Goal: Information Seeking & Learning: Learn about a topic

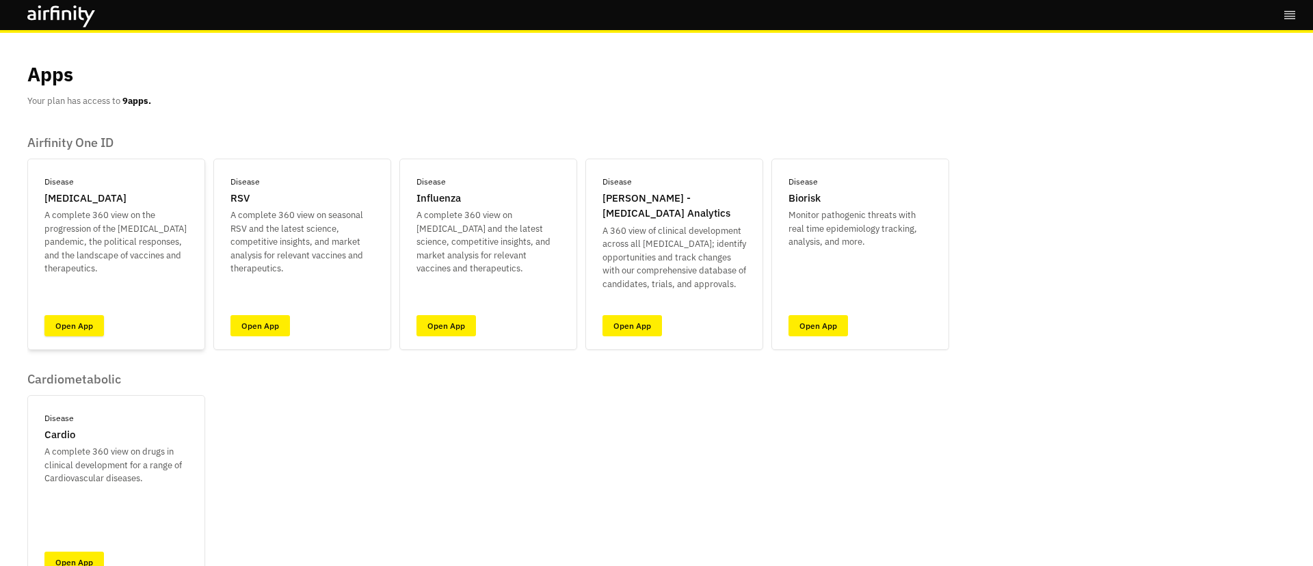
click at [96, 318] on link "Open App" at bounding box center [73, 325] width 59 height 21
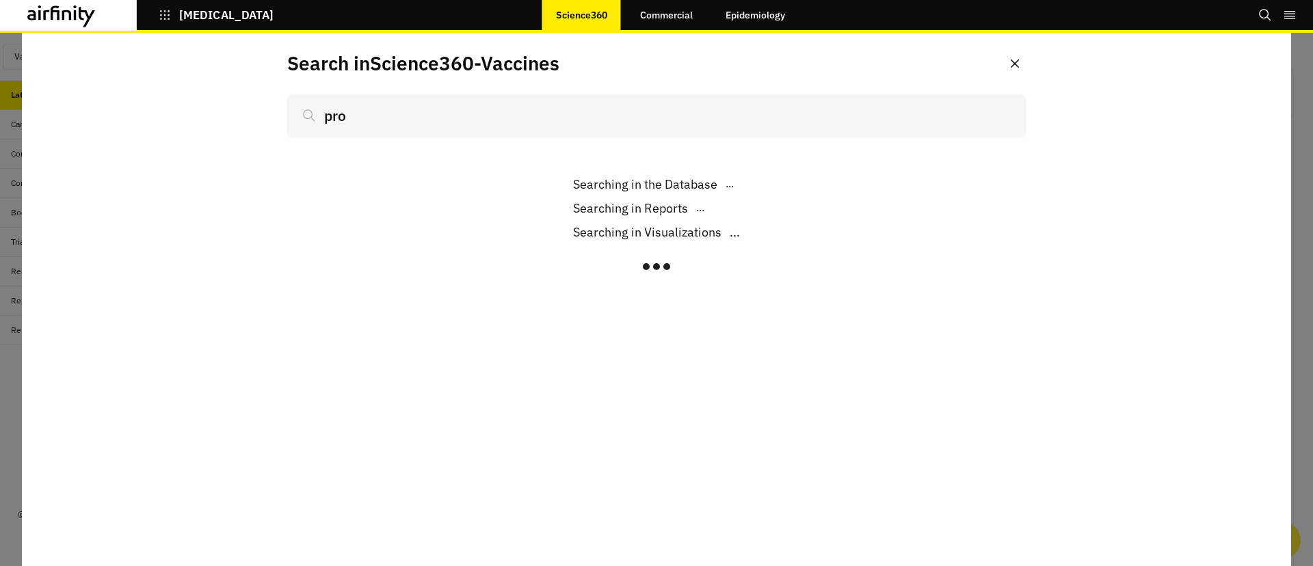
scroll to position [853, 410]
type input "probable next pa"
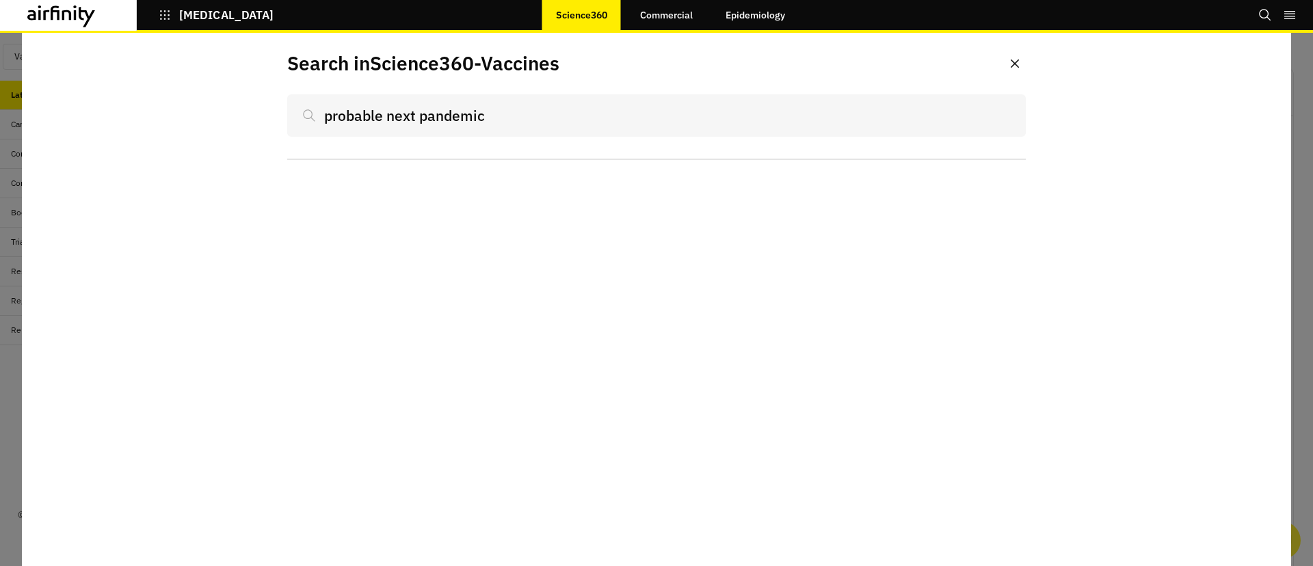
drag, startPoint x: 492, startPoint y: 116, endPoint x: 182, endPoint y: 108, distance: 309.9
click at [182, 108] on div "Search in Science360 - Vaccines probable next pandemic" at bounding box center [656, 299] width 1269 height 533
type input "r"
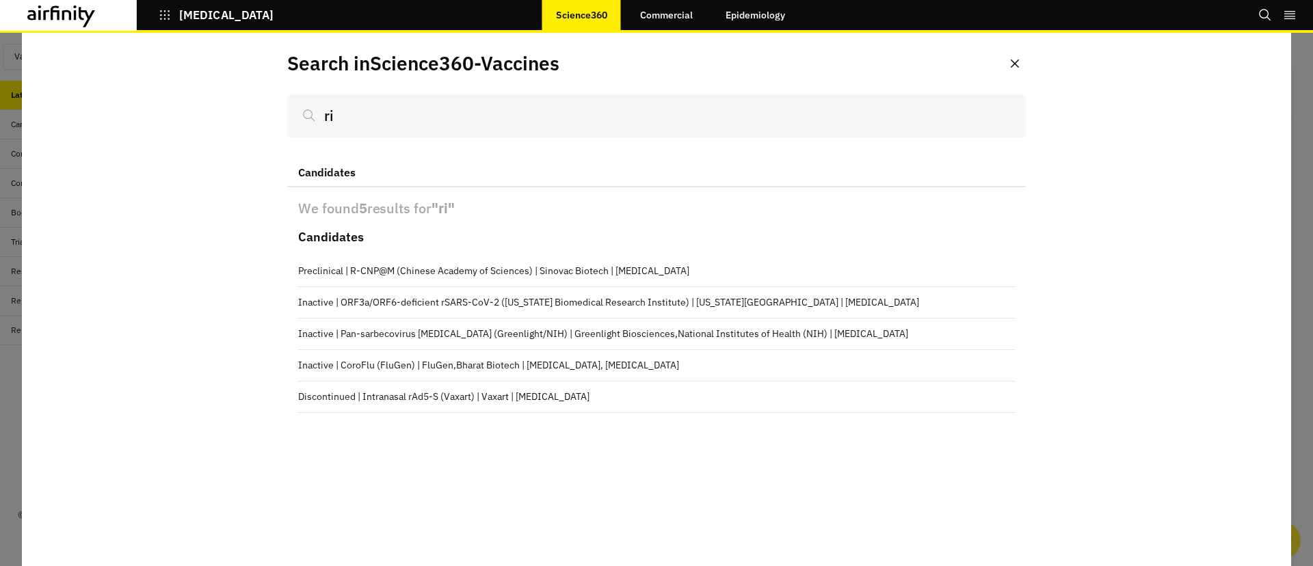
type input "ris"
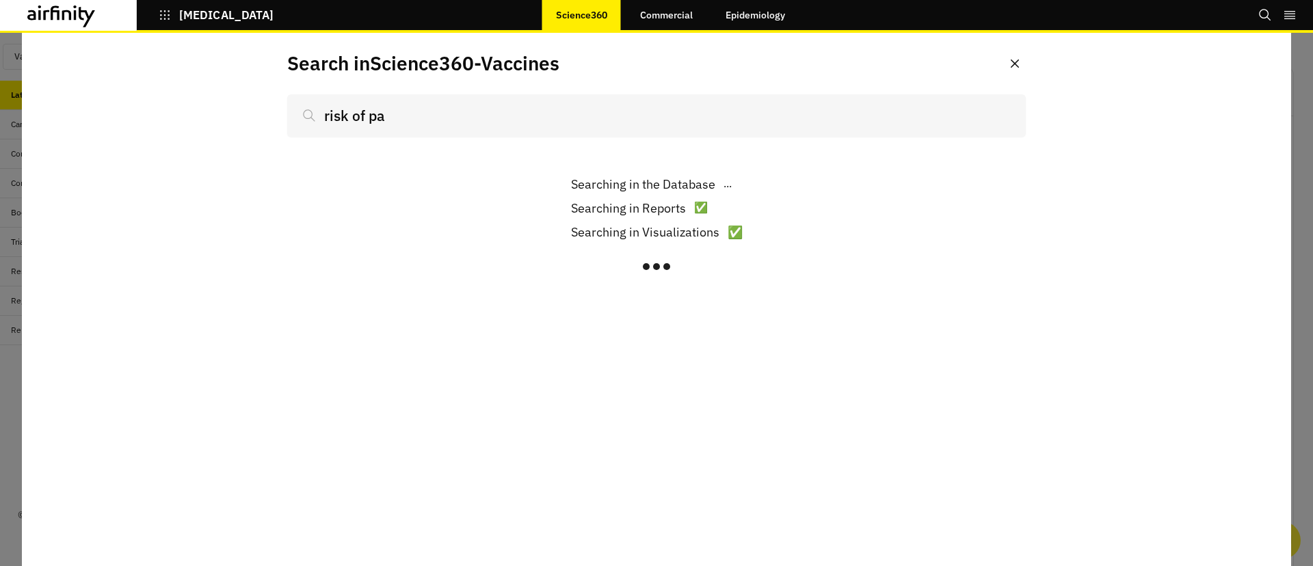
type input "risk of pat"
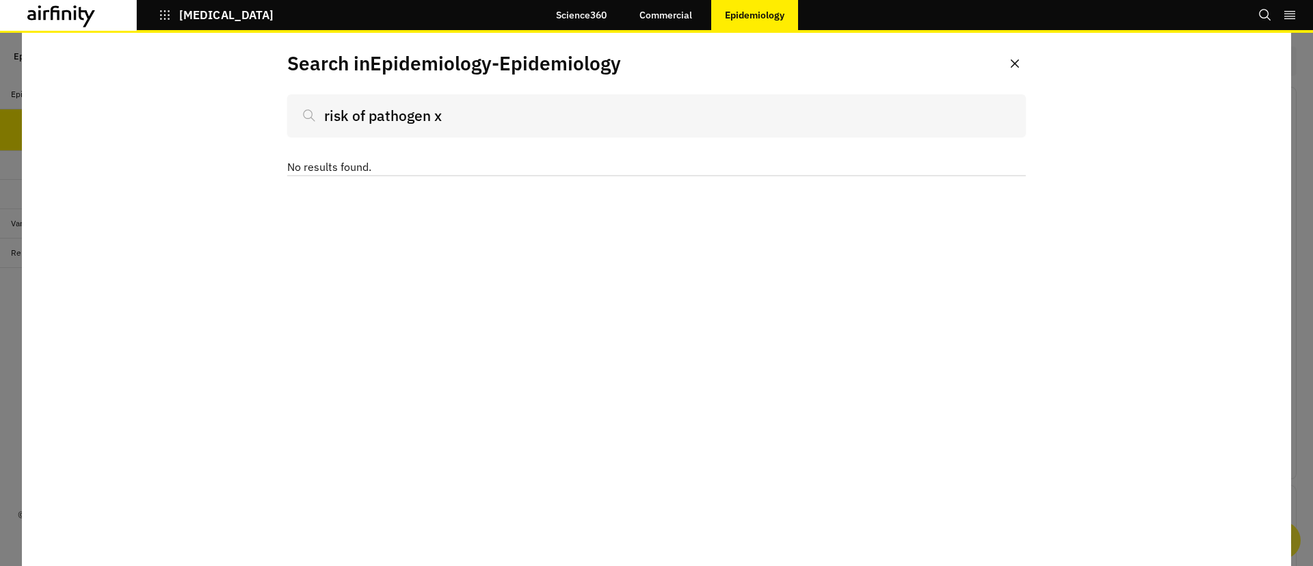
click at [704, 17] on link "Commercial" at bounding box center [666, 15] width 80 height 33
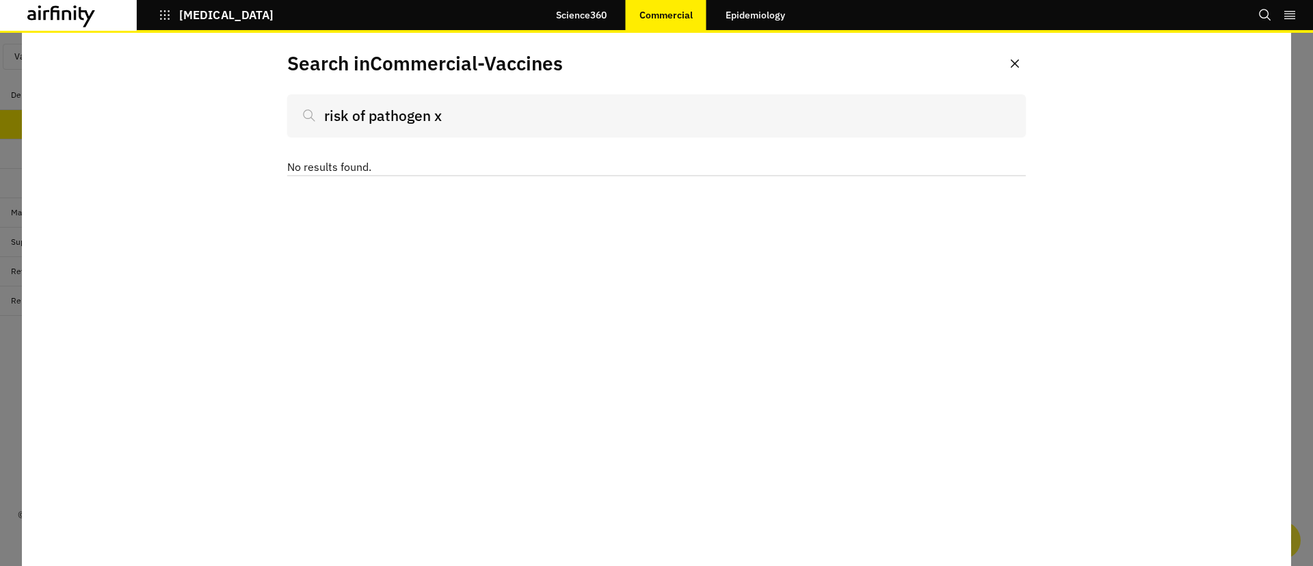
click at [576, 13] on link "Science360" at bounding box center [581, 15] width 78 height 33
drag, startPoint x: 479, startPoint y: 115, endPoint x: 221, endPoint y: 105, distance: 258.0
click at [221, 104] on div "Search in Science360 - Vaccines risk of pathogen x No results found." at bounding box center [656, 299] width 1269 height 533
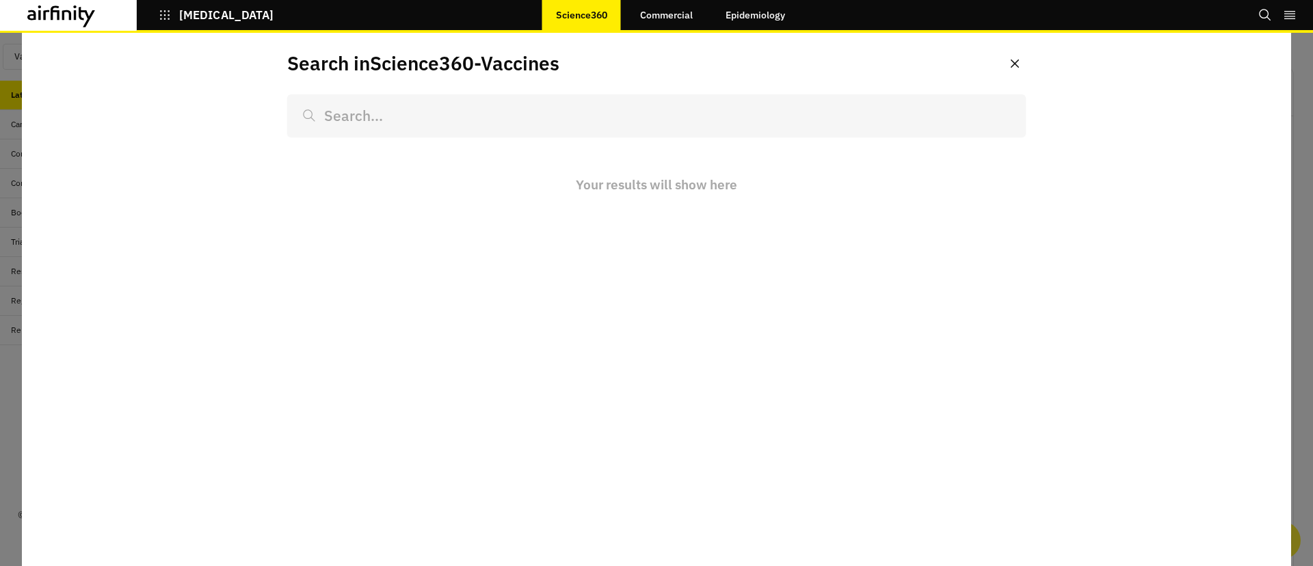
click at [1258, 22] on button "Search" at bounding box center [1265, 14] width 14 height 23
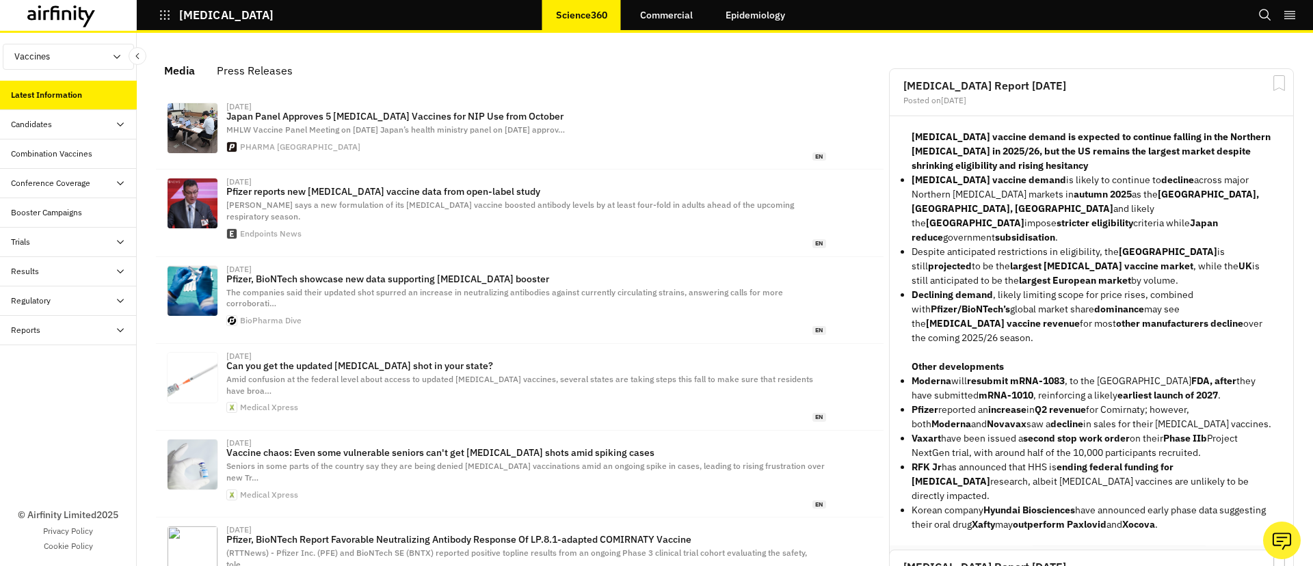
click at [1256, 18] on div "COVID-19 Science360 Commercial Epidemiology Bookmarks Settings Tutorials Logout" at bounding box center [656, 16] width 1313 height 33
click at [1265, 17] on icon "Search" at bounding box center [1265, 15] width 14 height 14
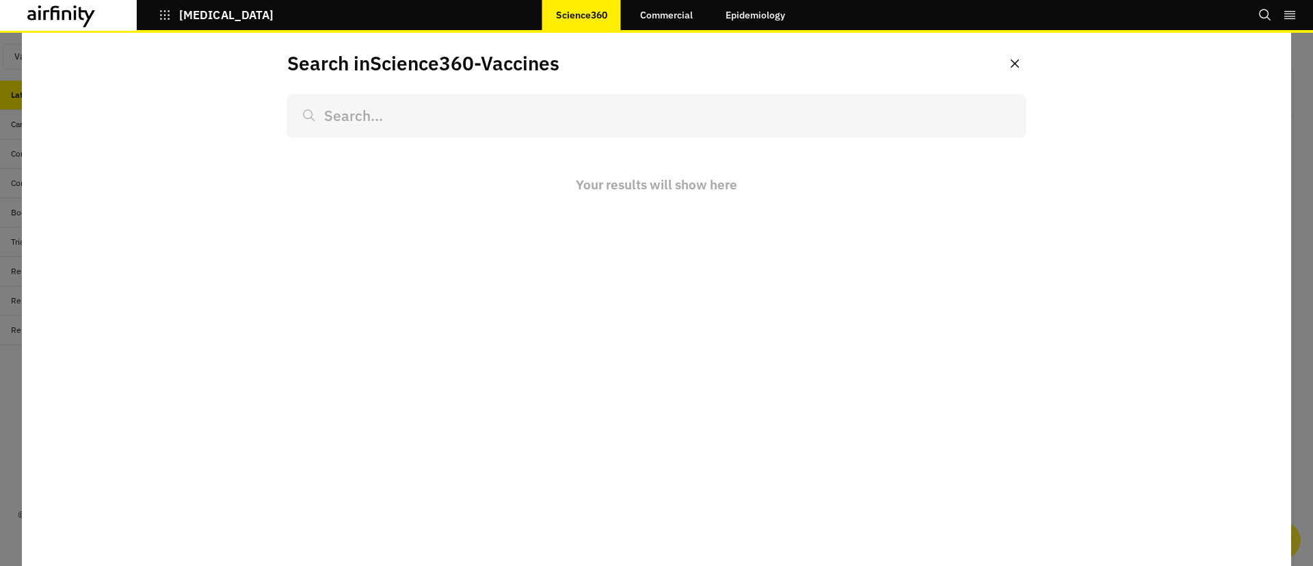
click at [172, 9] on button "COVID-19" at bounding box center [216, 14] width 115 height 23
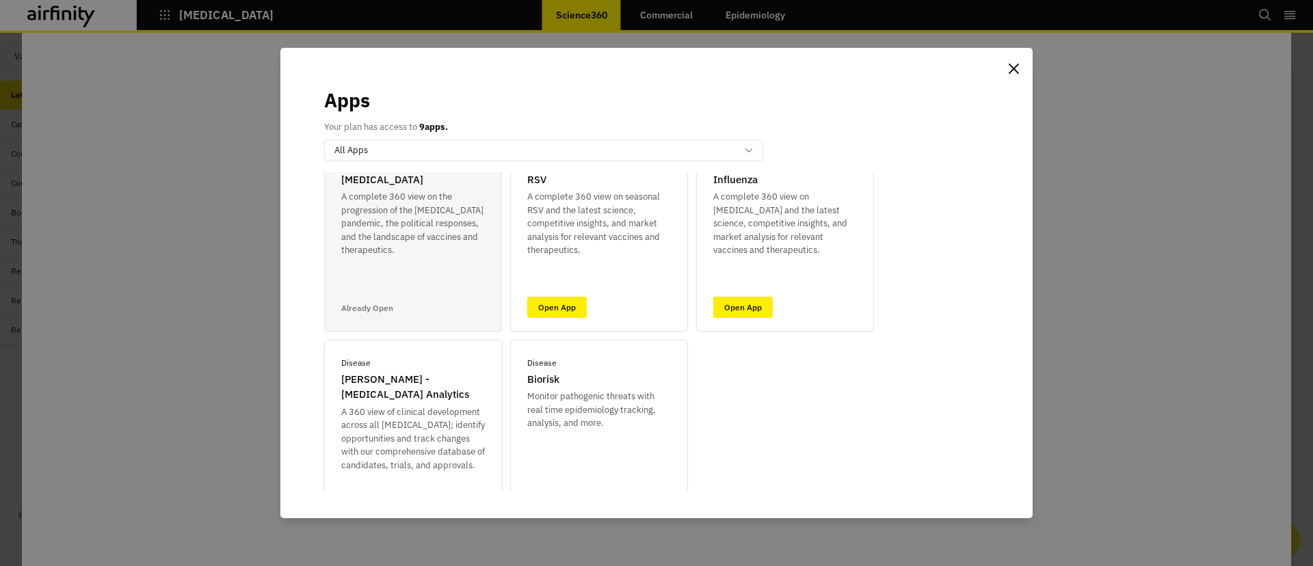
scroll to position [146, 0]
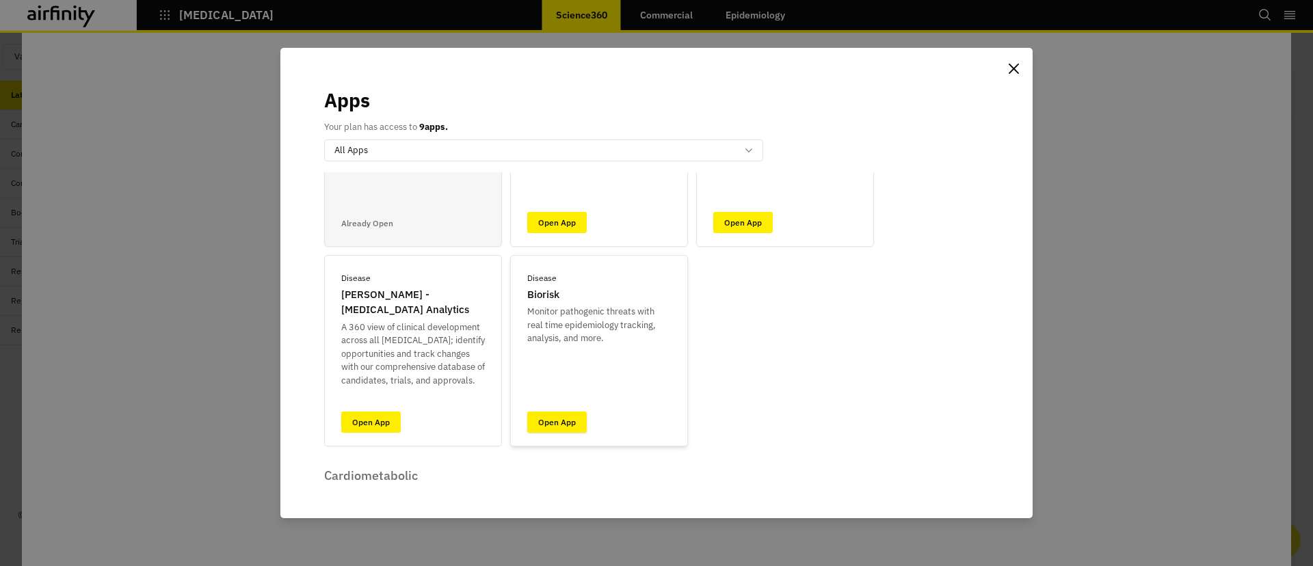
click at [570, 427] on link "Open App" at bounding box center [556, 422] width 59 height 21
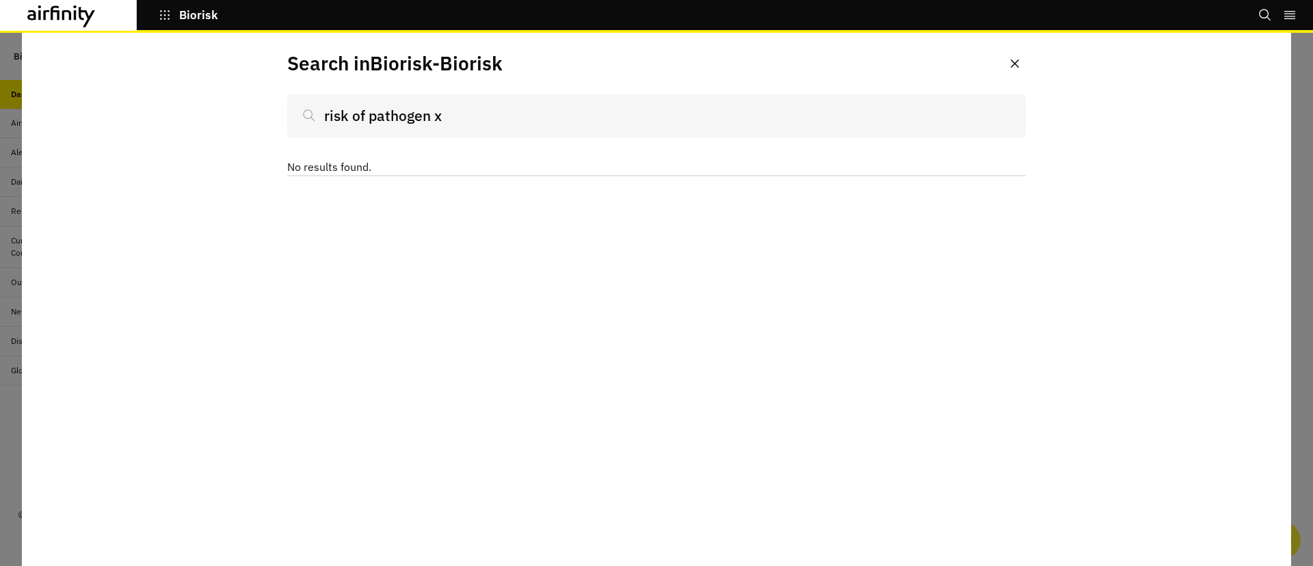
type input "d"
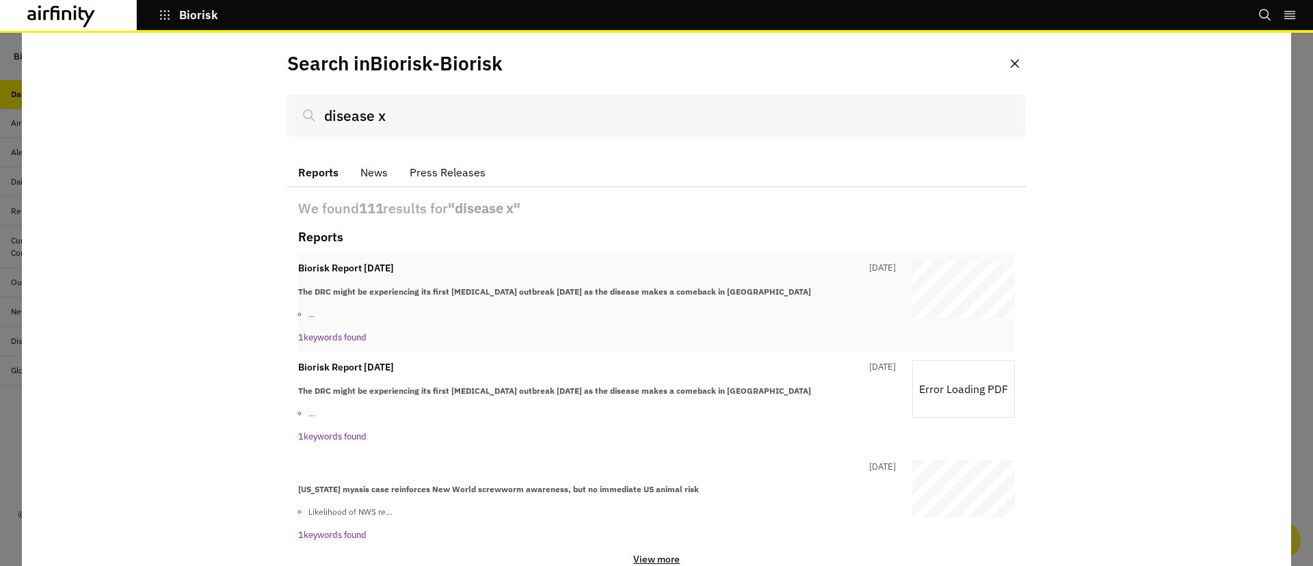
scroll to position [34, 0]
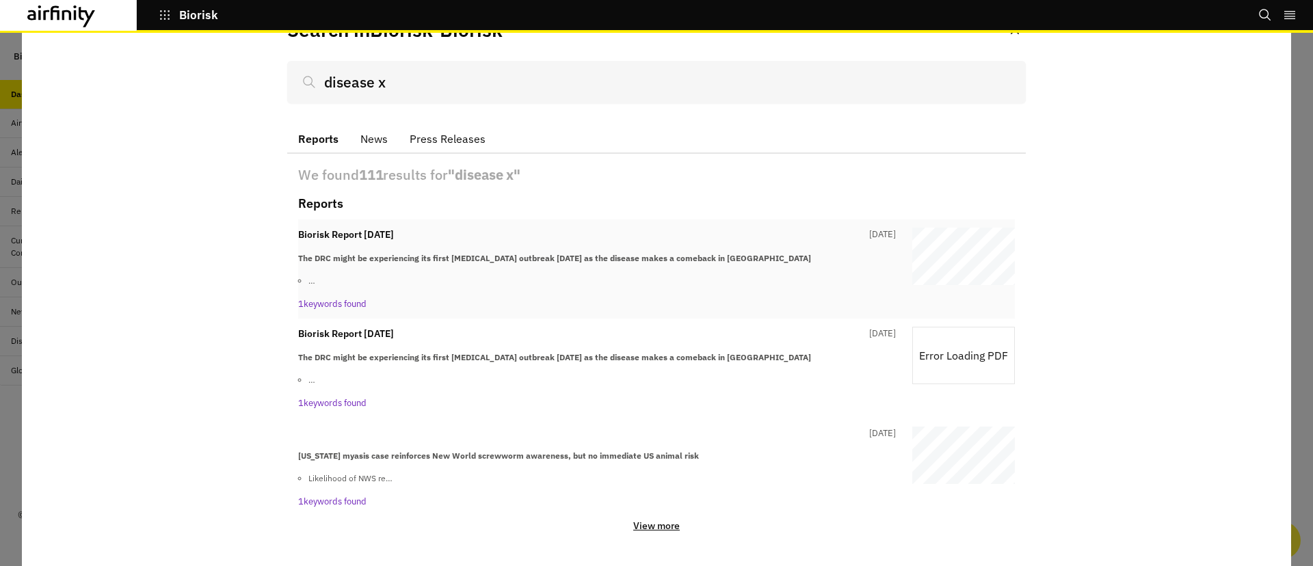
click at [557, 270] on div "The DRC might be experiencing its first Ebola outbreak in 3 years as the diseas…" at bounding box center [597, 269] width 598 height 35
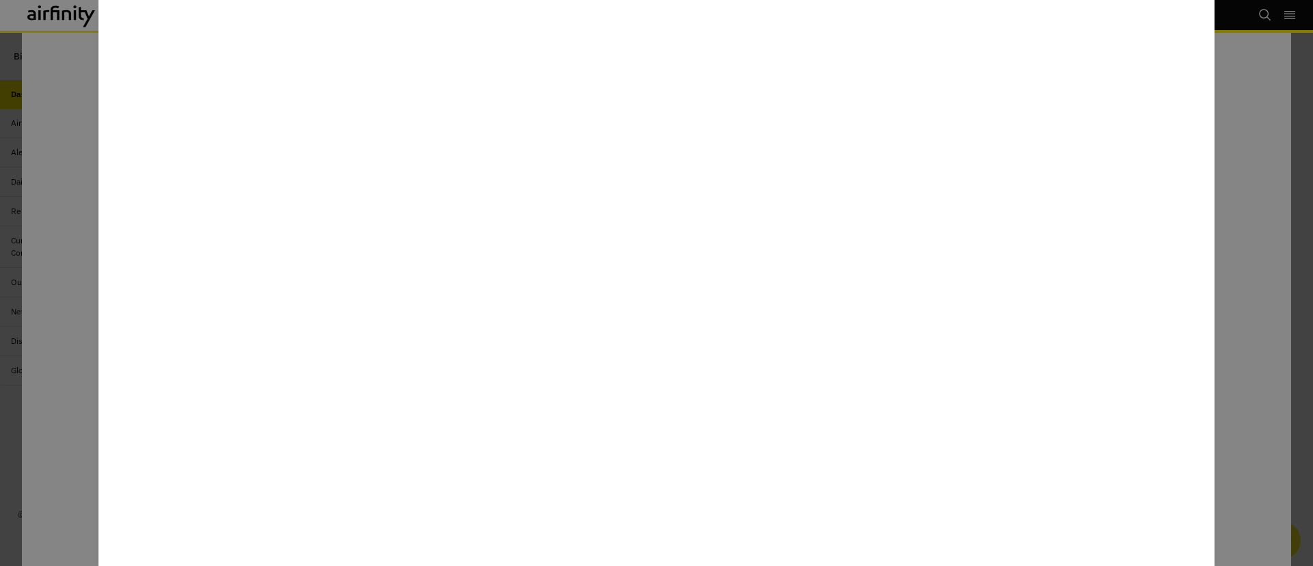
click at [1246, 304] on div at bounding box center [656, 283] width 1313 height 566
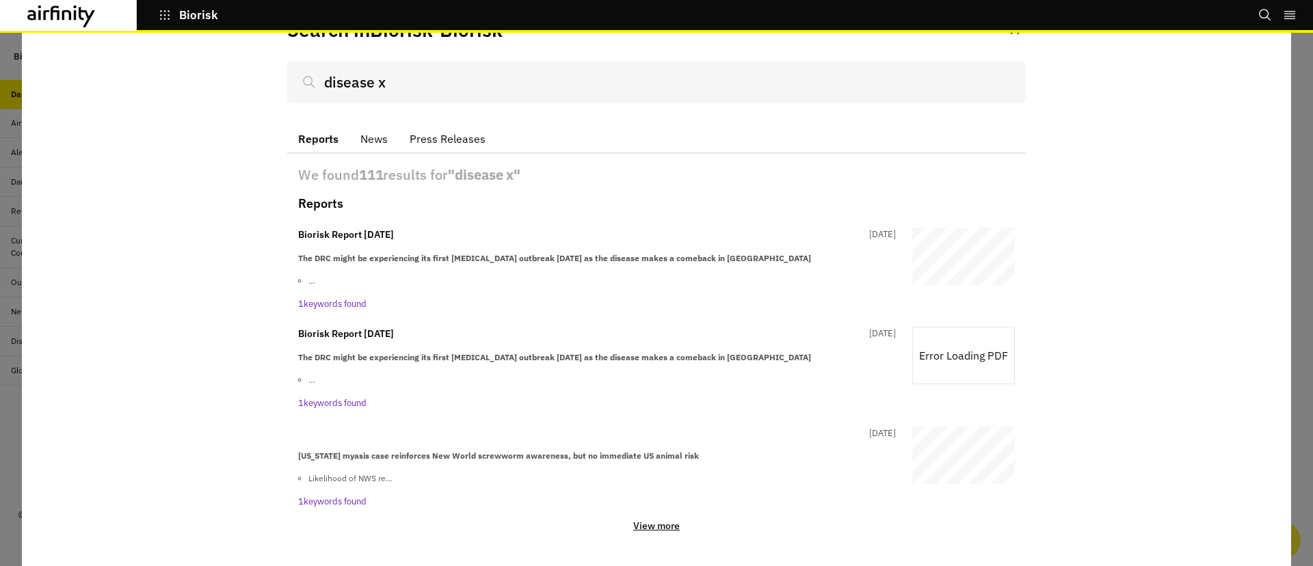
drag, startPoint x: 447, startPoint y: 98, endPoint x: 107, endPoint y: 55, distance: 342.6
click at [107, 55] on div "Search in Biorisk - Biorisk disease x Reports News Press Releases We found 111 …" at bounding box center [656, 265] width 1269 height 533
type input "r"
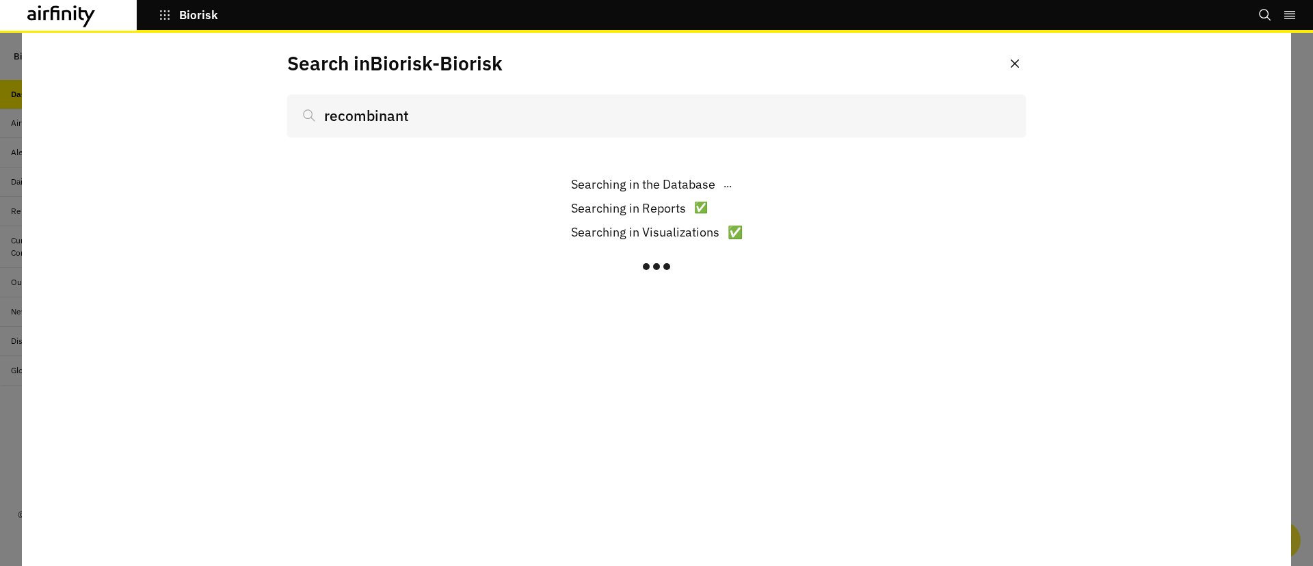
type input "recombinant"
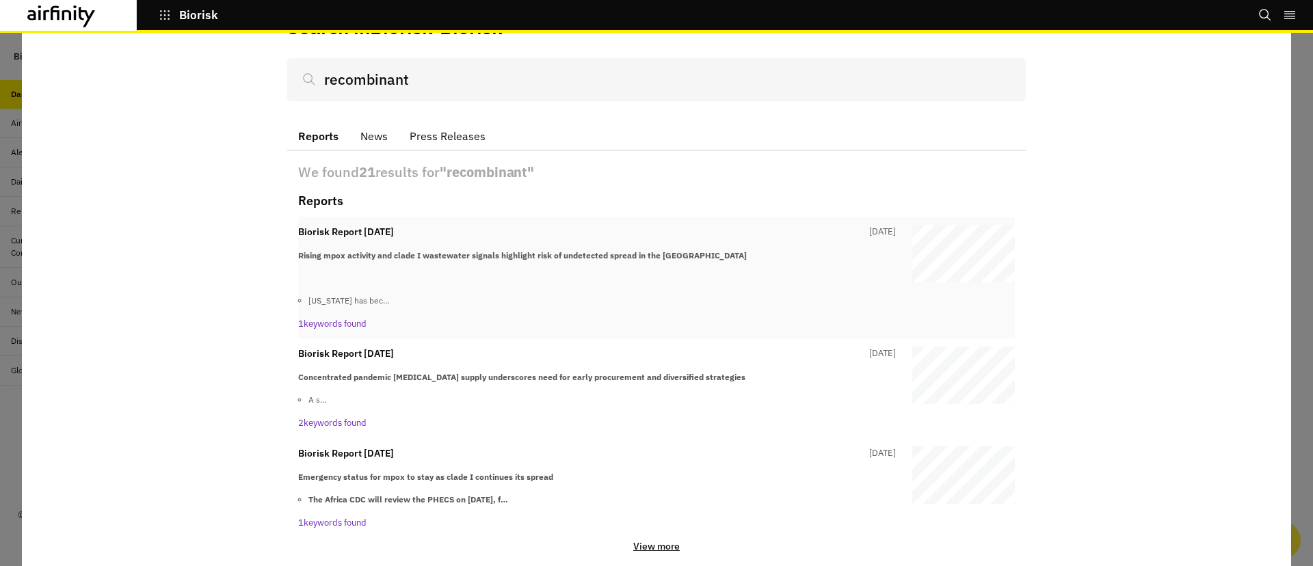
scroll to position [57, 0]
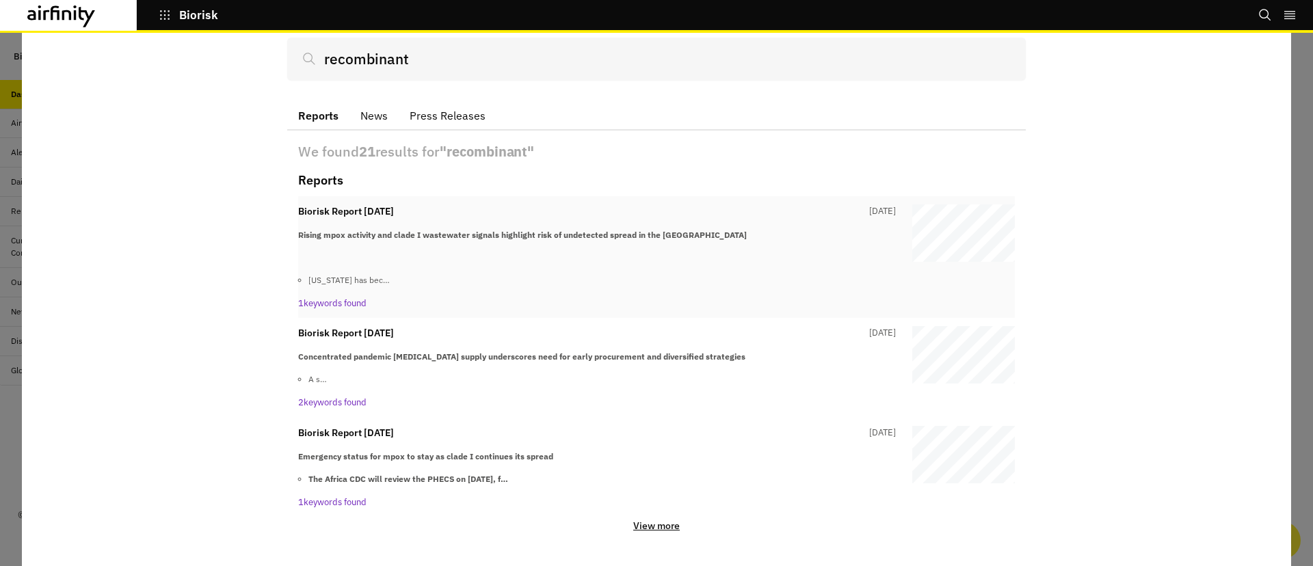
click at [598, 271] on div "Rising mpox activity and clade I wastewater signals highlight risk of undetecte…" at bounding box center [597, 257] width 598 height 57
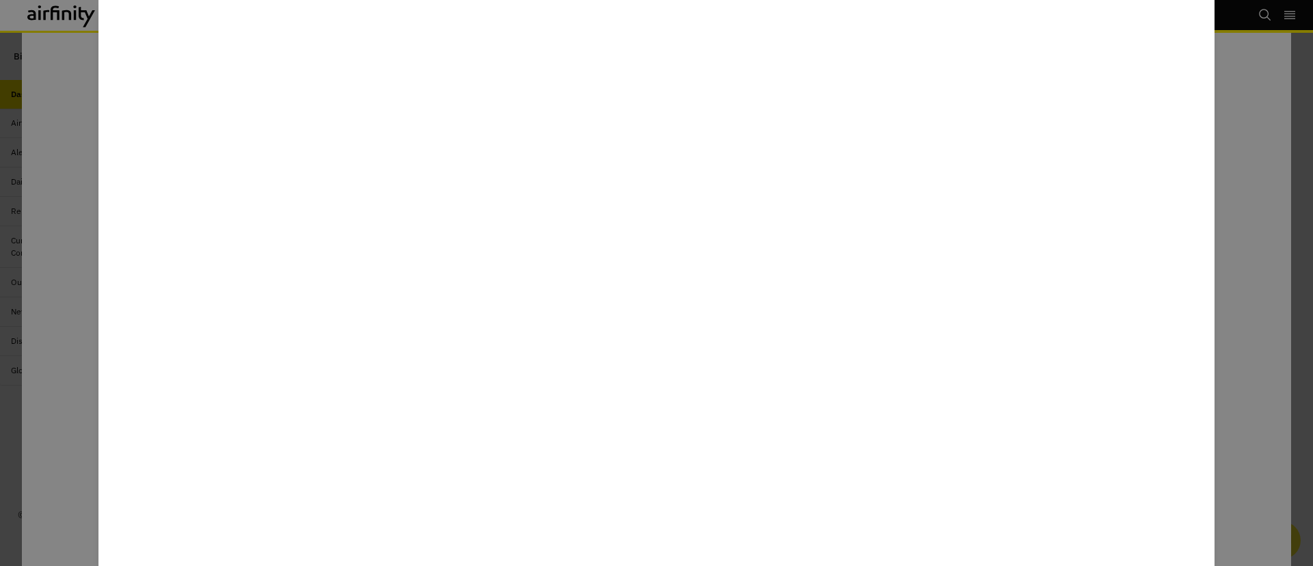
click at [1251, 356] on div at bounding box center [656, 283] width 1313 height 566
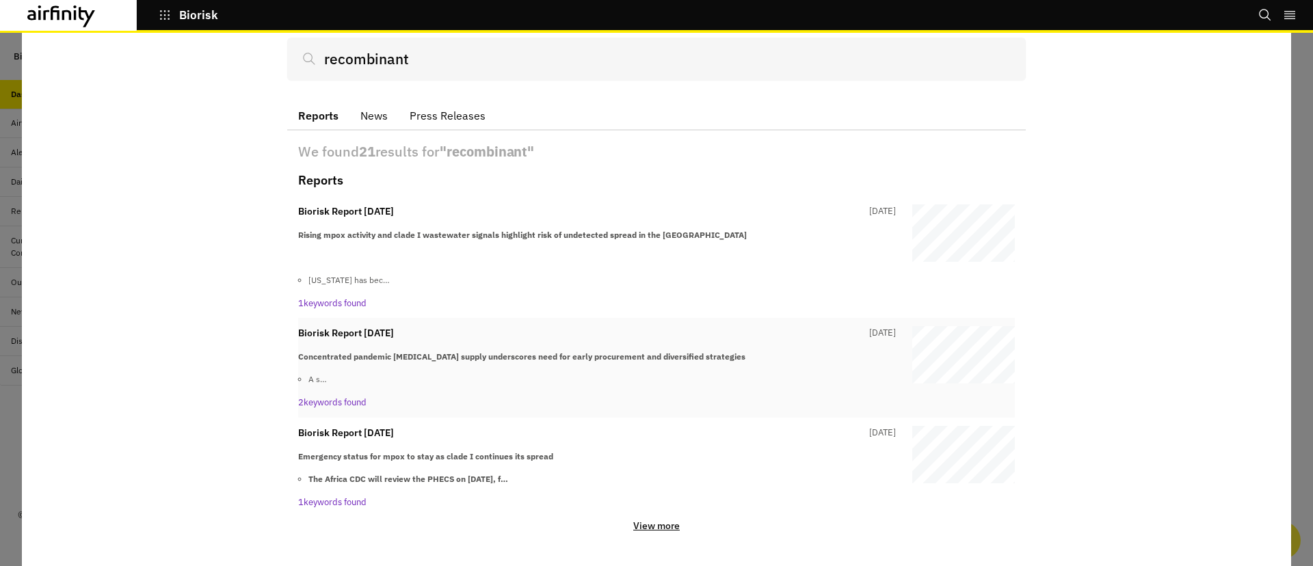
click at [540, 373] on p "A s…" at bounding box center [601, 379] width 587 height 12
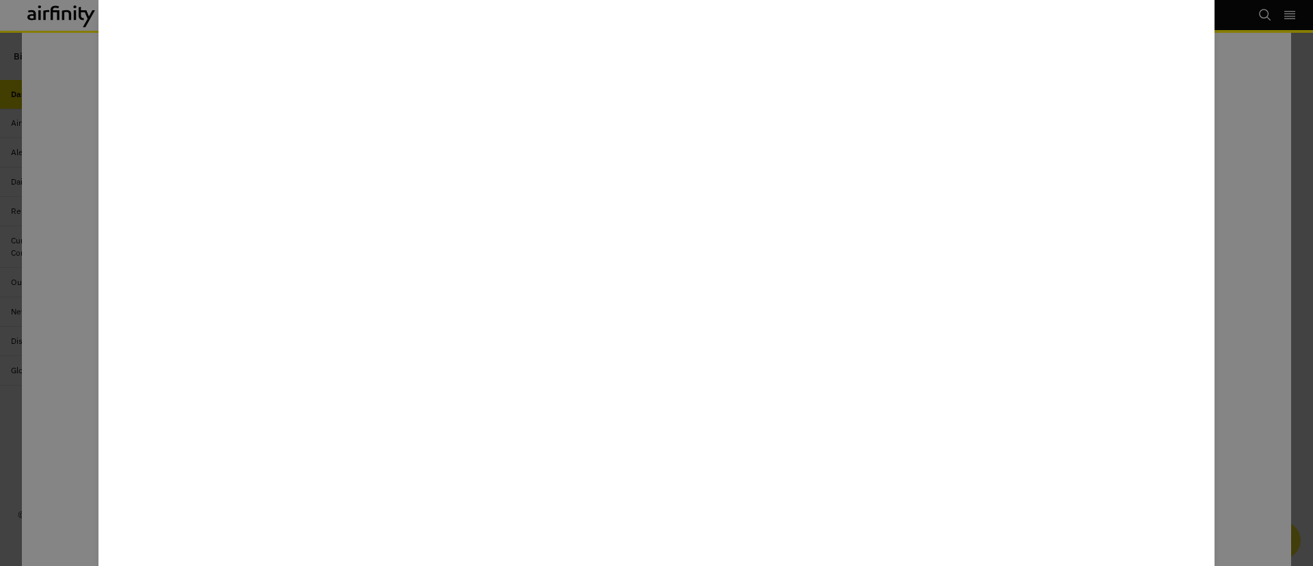
click at [1282, 166] on div at bounding box center [656, 283] width 1313 height 566
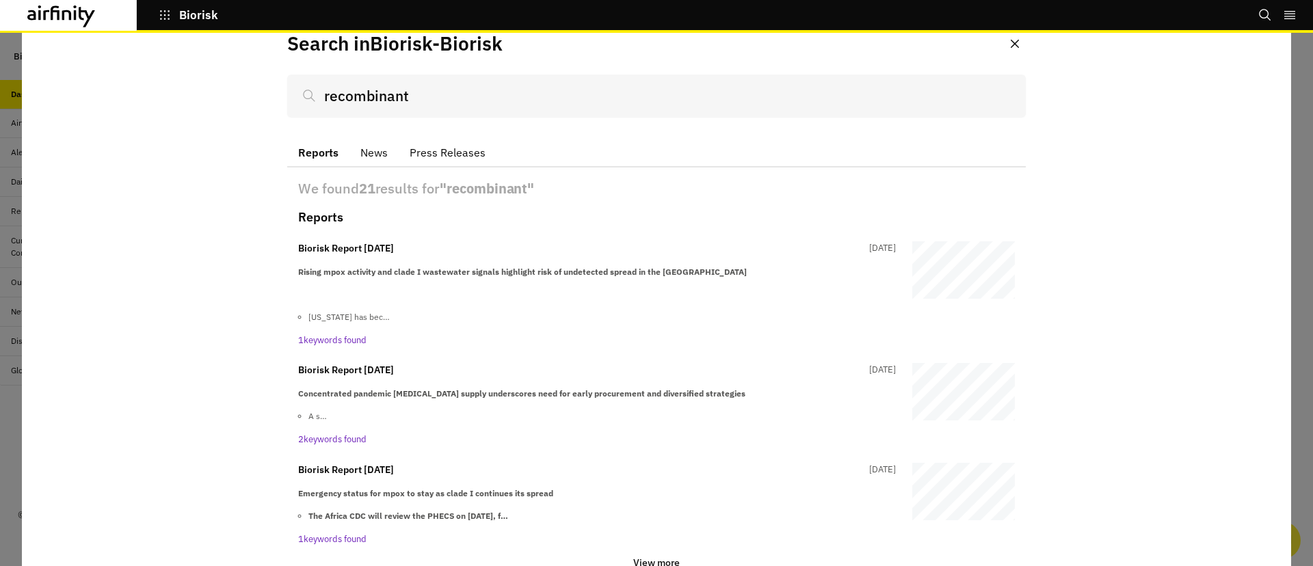
scroll to position [0, 0]
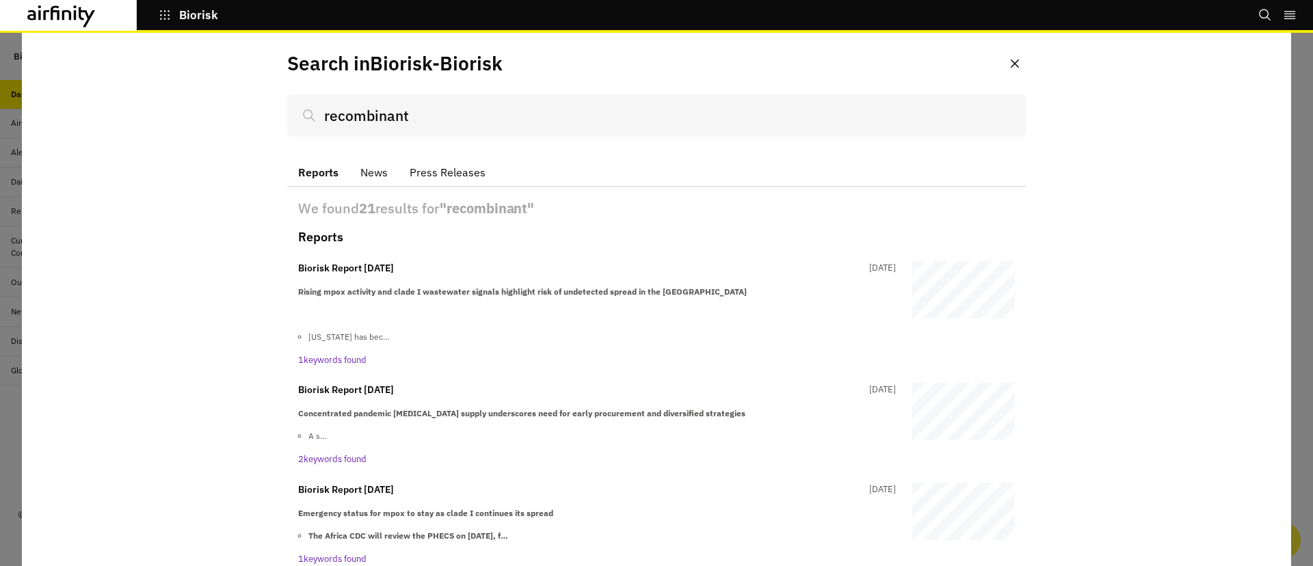
drag, startPoint x: 743, startPoint y: 108, endPoint x: 184, endPoint y: 109, distance: 558.7
click at [184, 109] on div "Search in Biorisk - Biorisk recombinant Reports News Press Releases We found 21…" at bounding box center [656, 299] width 1269 height 533
